Goal: Find specific page/section: Find specific page/section

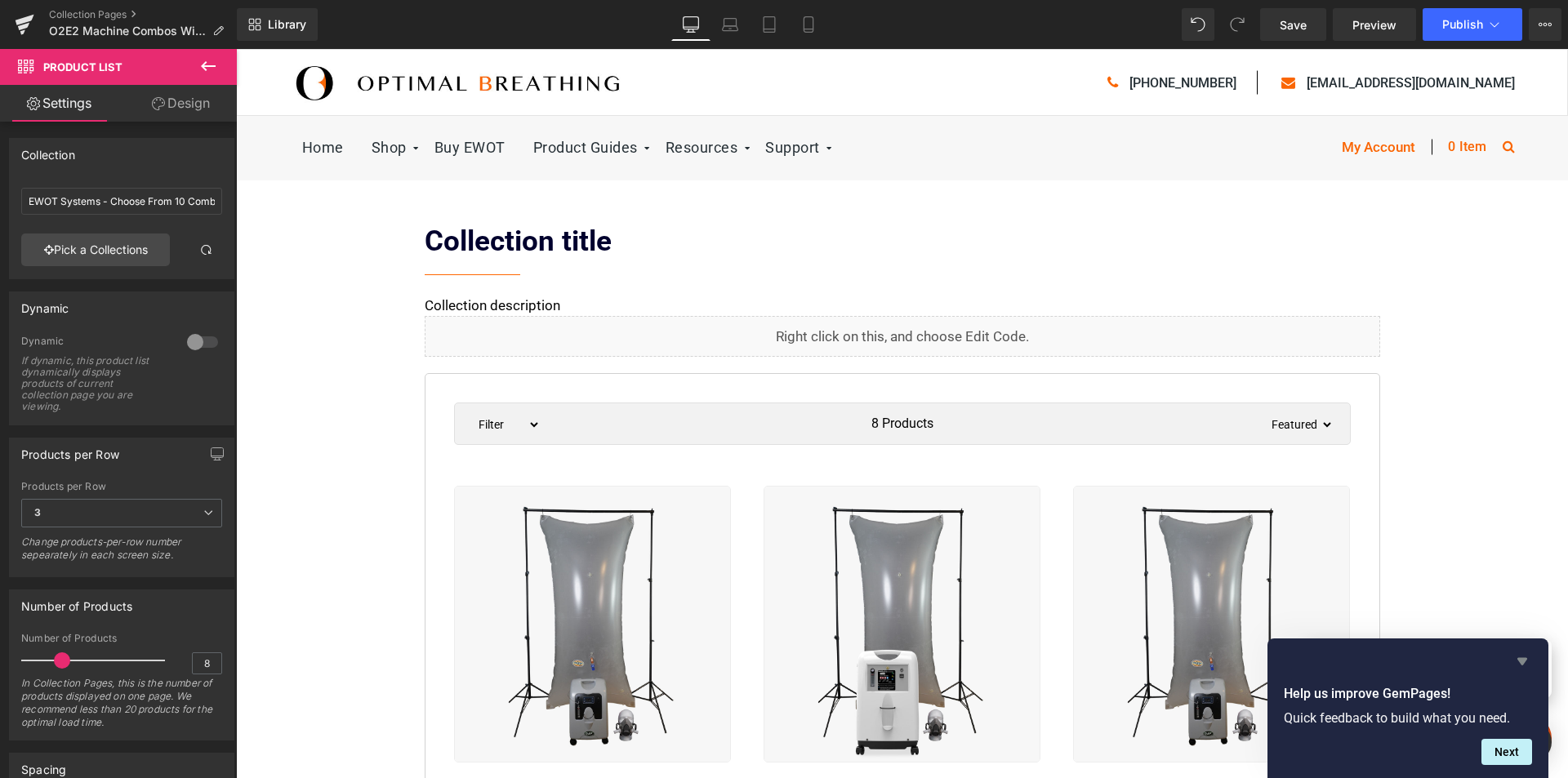
click at [1523, 658] on icon "Hide survey" at bounding box center [1521, 662] width 10 height 7
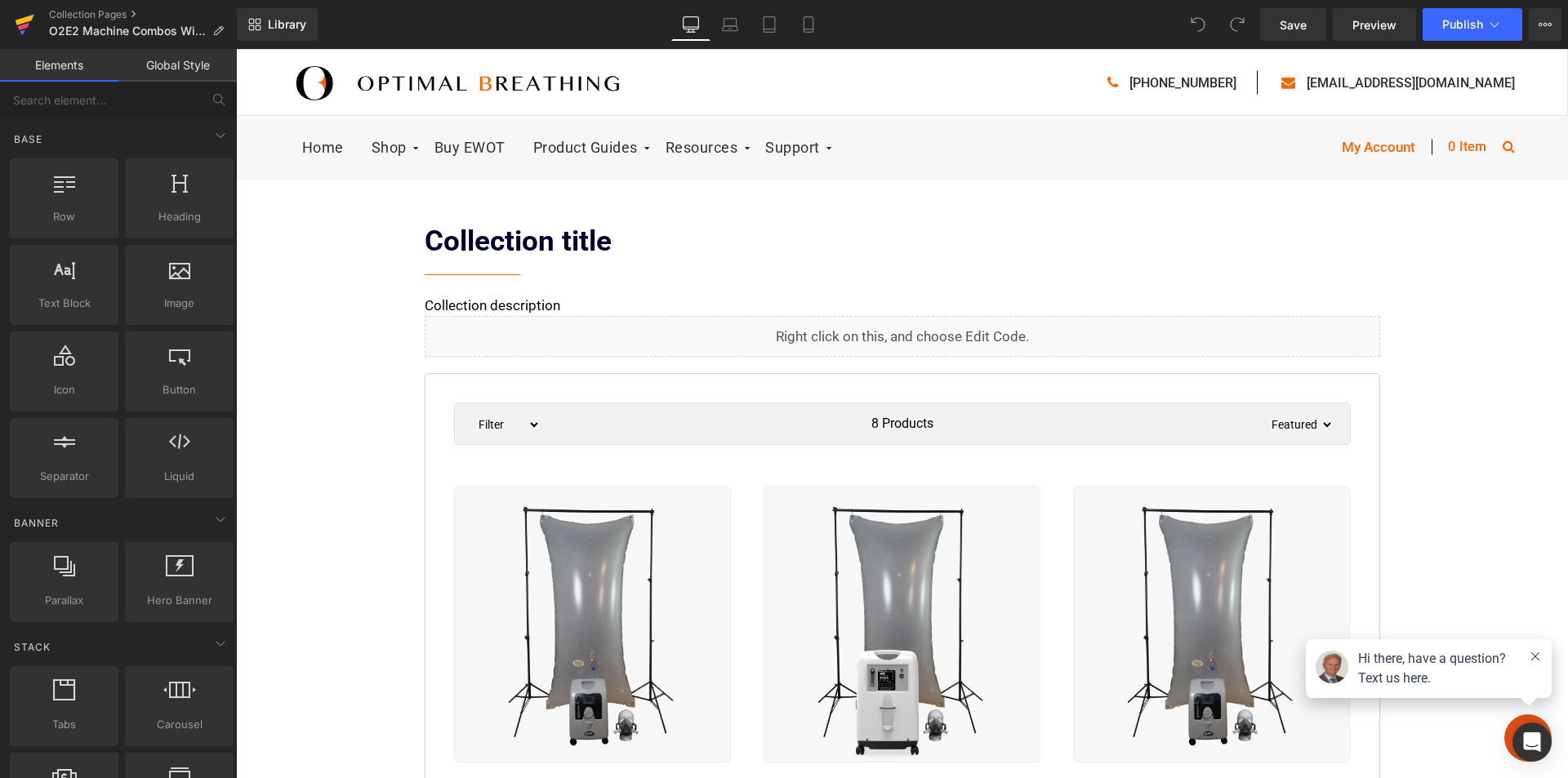
click at [24, 15] on icon at bounding box center [24, 24] width 20 height 40
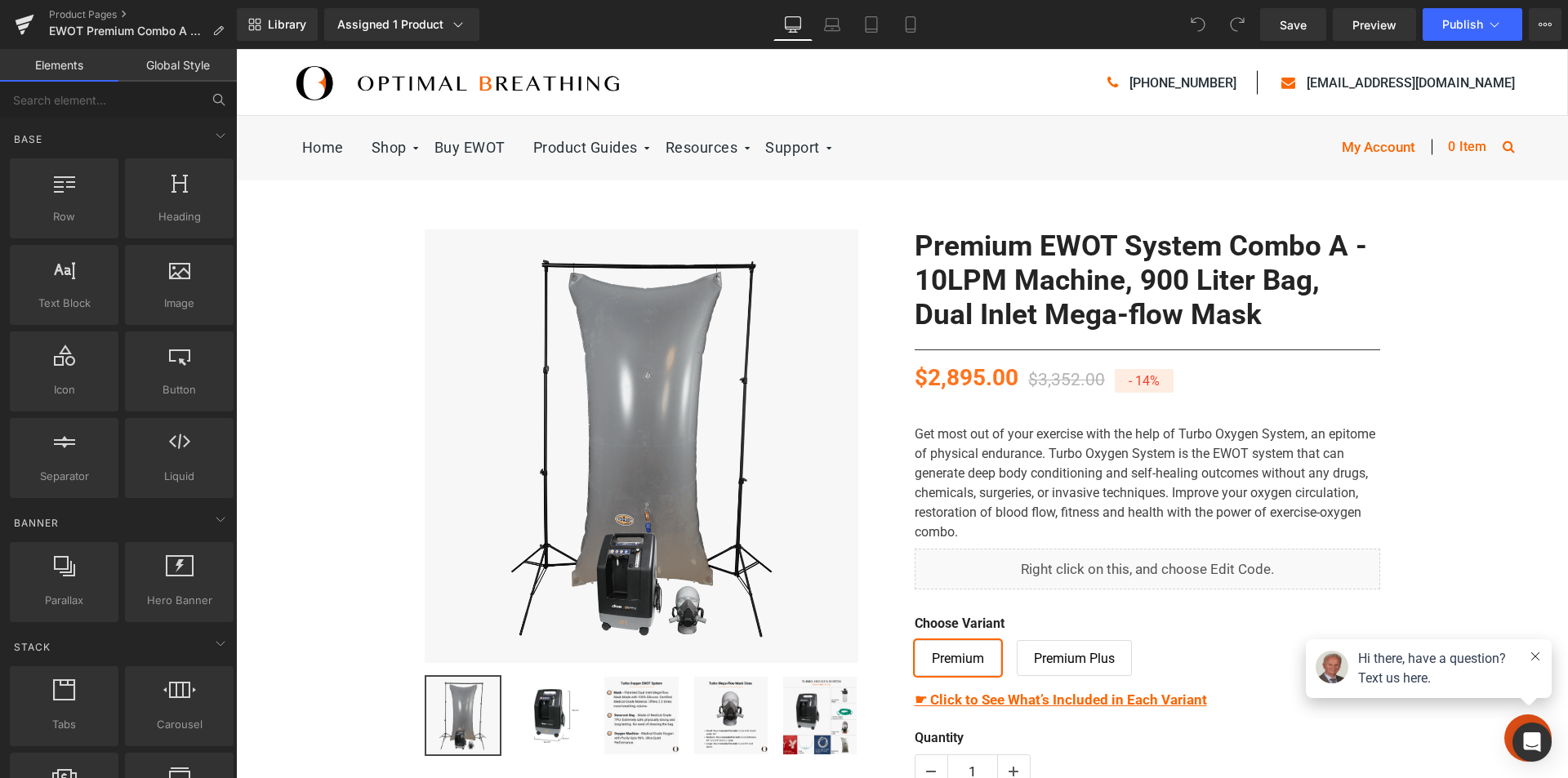
click at [218, 103] on icon at bounding box center [218, 100] width 14 height 14
click at [100, 103] on input "text" at bounding box center [100, 100] width 200 height 36
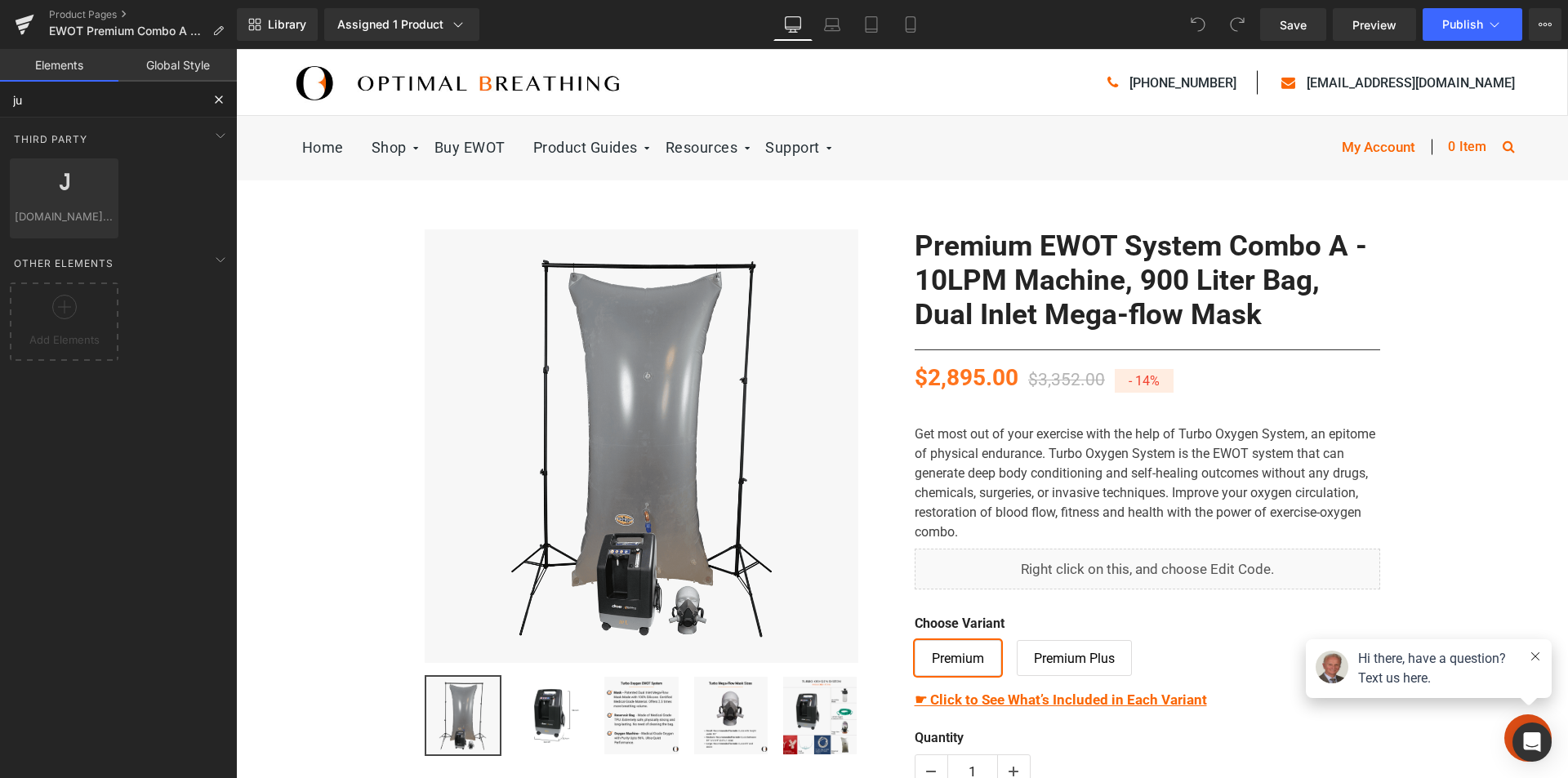
type input "jud"
click at [68, 206] on div at bounding box center [64, 190] width 99 height 37
